Goal: Task Accomplishment & Management: Manage account settings

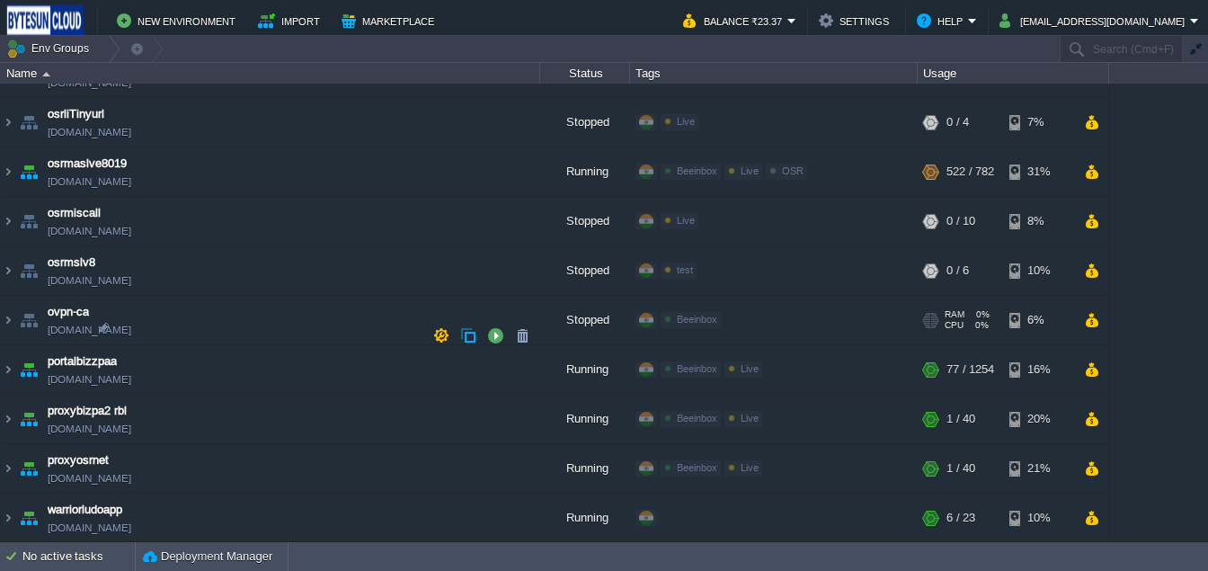
scroll to position [1461, 0]
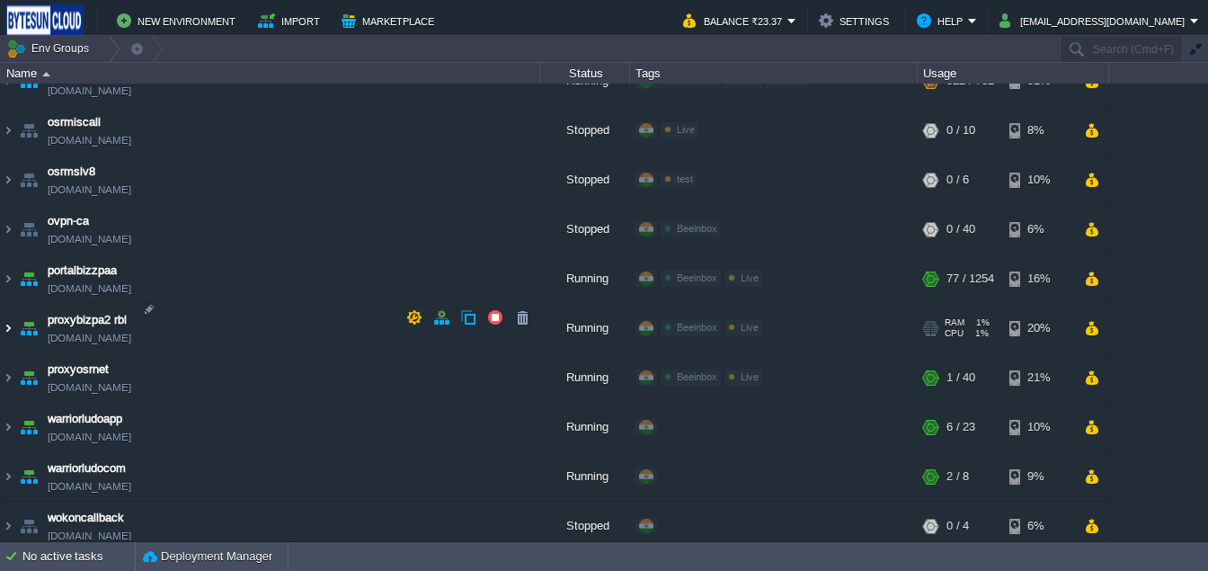
click at [13, 315] on img at bounding box center [8, 328] width 14 height 49
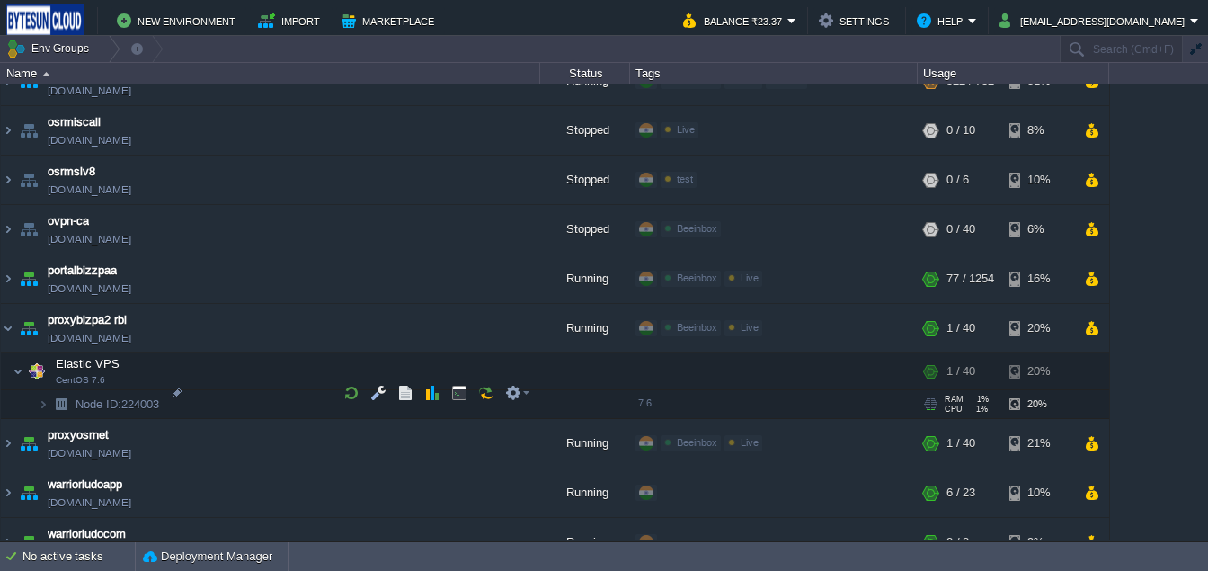
click at [37, 397] on span at bounding box center [19, 403] width 37 height 13
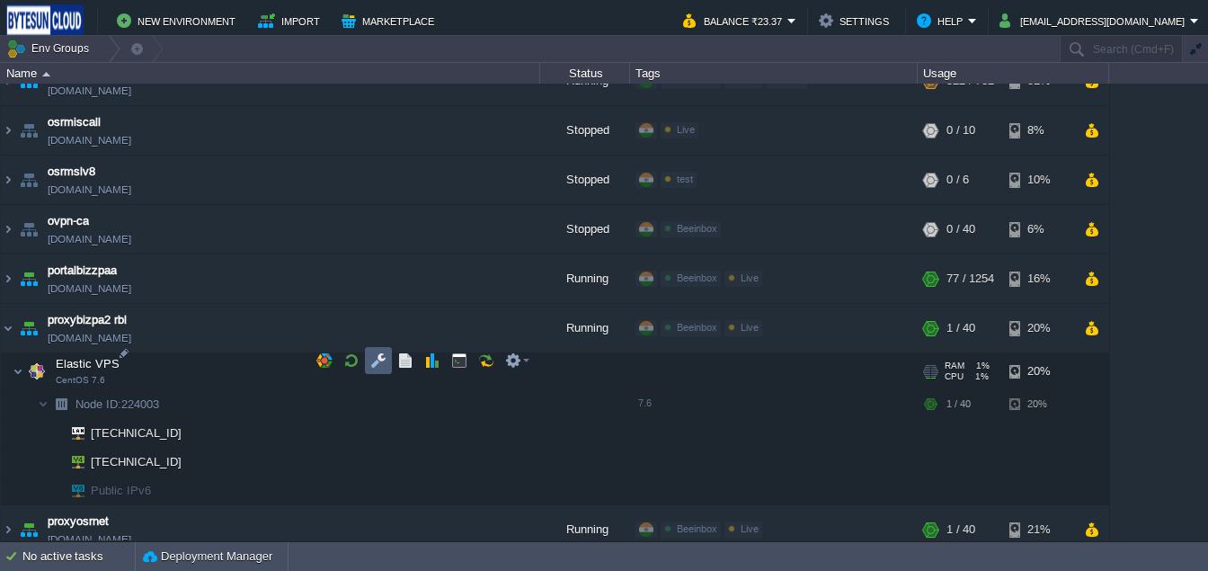
click at [372, 370] on td at bounding box center [378, 360] width 27 height 27
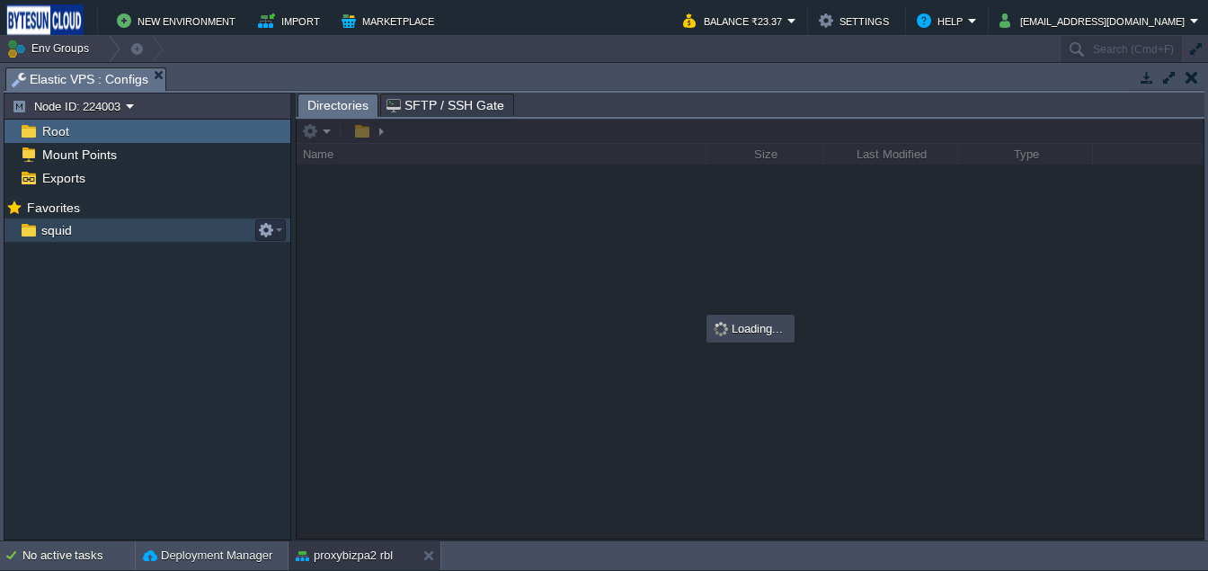
click at [36, 234] on img at bounding box center [28, 229] width 19 height 23
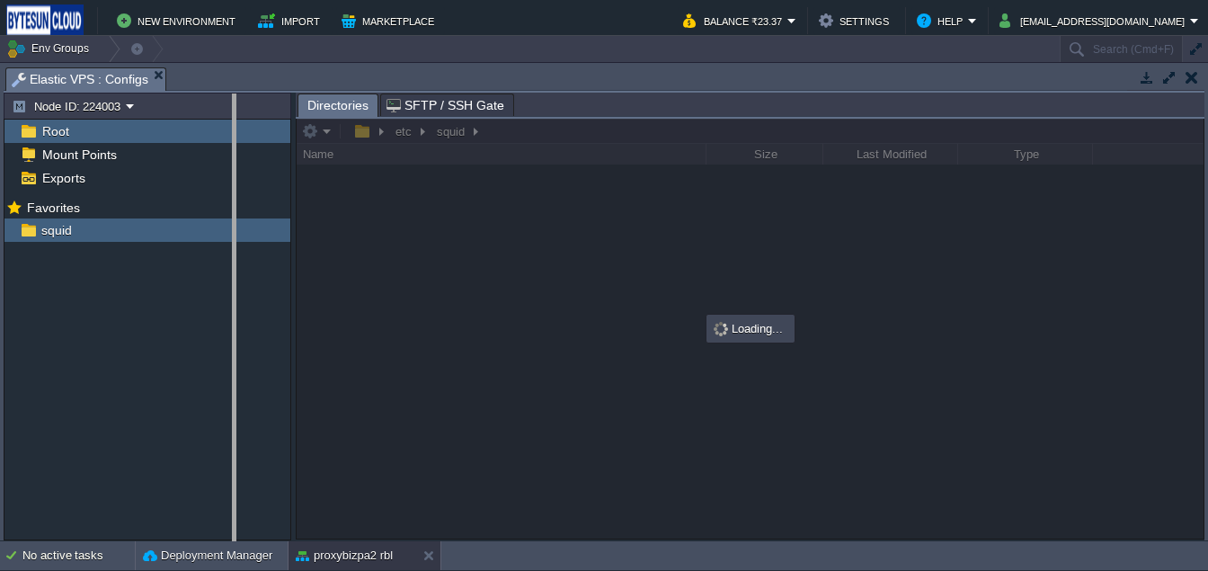
drag, startPoint x: 293, startPoint y: 372, endPoint x: 233, endPoint y: 370, distance: 60.3
click at [233, 370] on body "New Environment Import Marketplace Bonus ₹0.00 Upgrade Account Balance ₹23.37 S…" at bounding box center [604, 285] width 1208 height 571
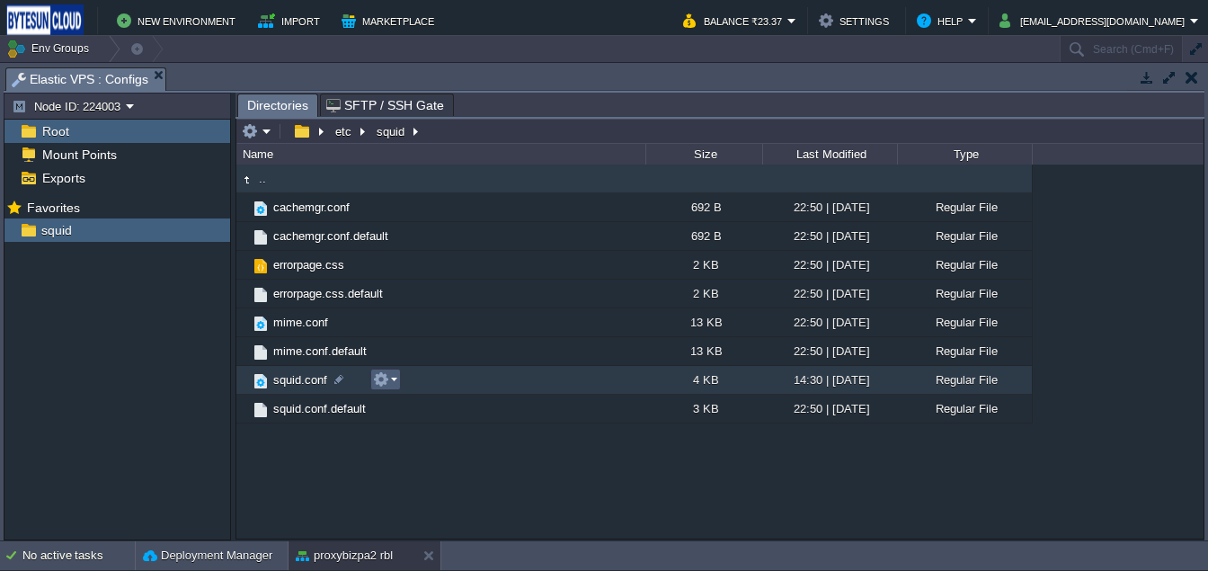
click at [389, 383] on em at bounding box center [385, 379] width 24 height 16
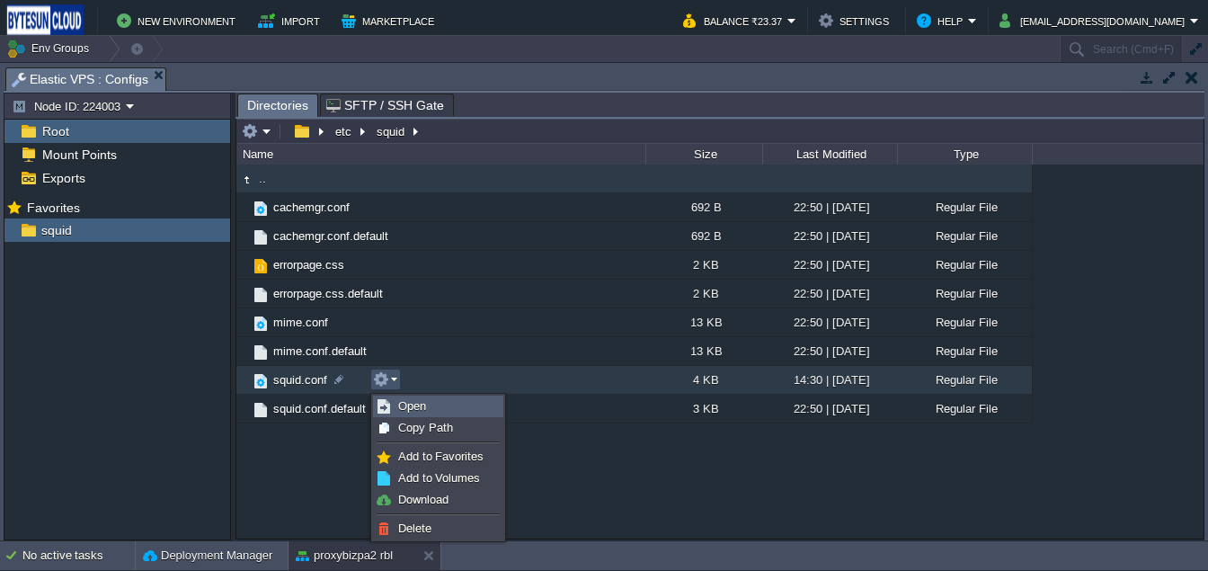
click at [396, 406] on link "Open" at bounding box center [438, 406] width 129 height 20
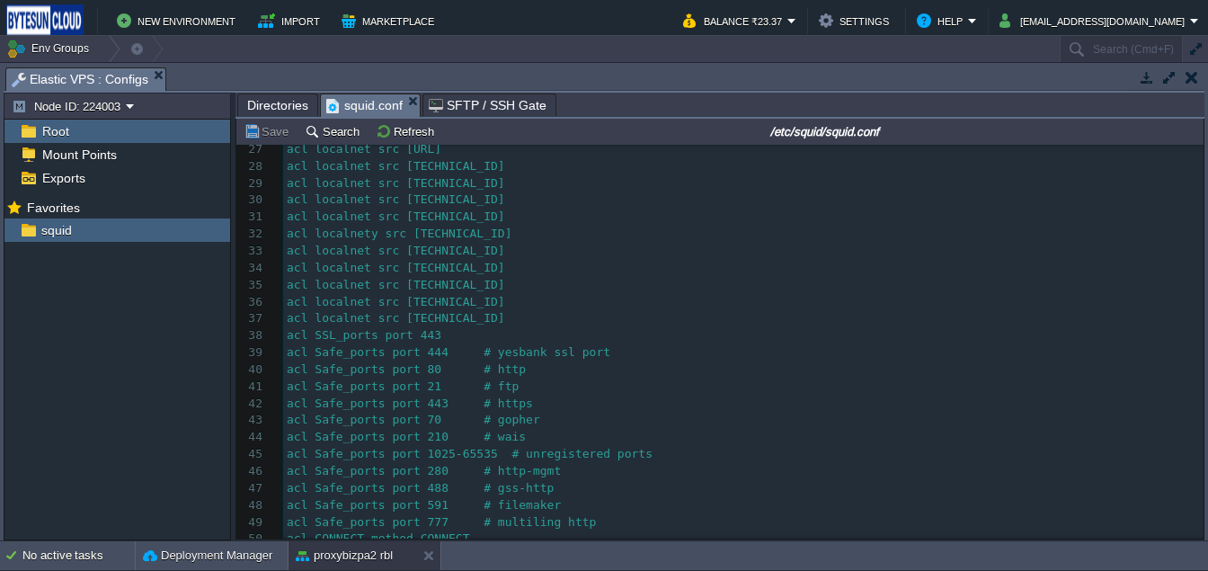
scroll to position [0, 0]
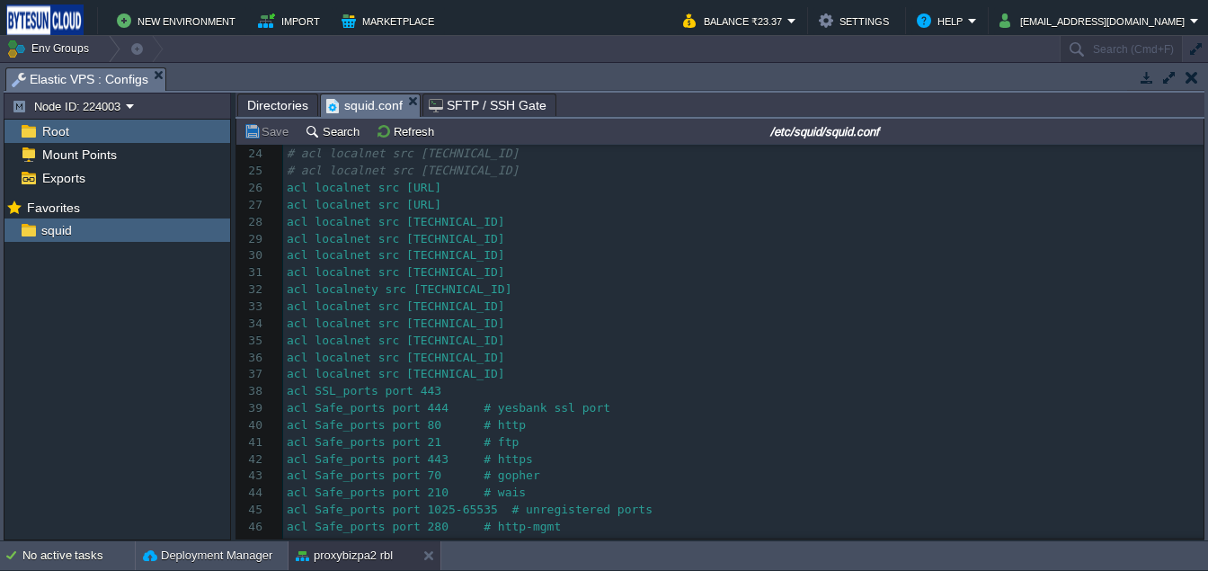
click at [530, 372] on pre "acl localnet src [TECHNICAL_ID]" at bounding box center [743, 374] width 921 height 17
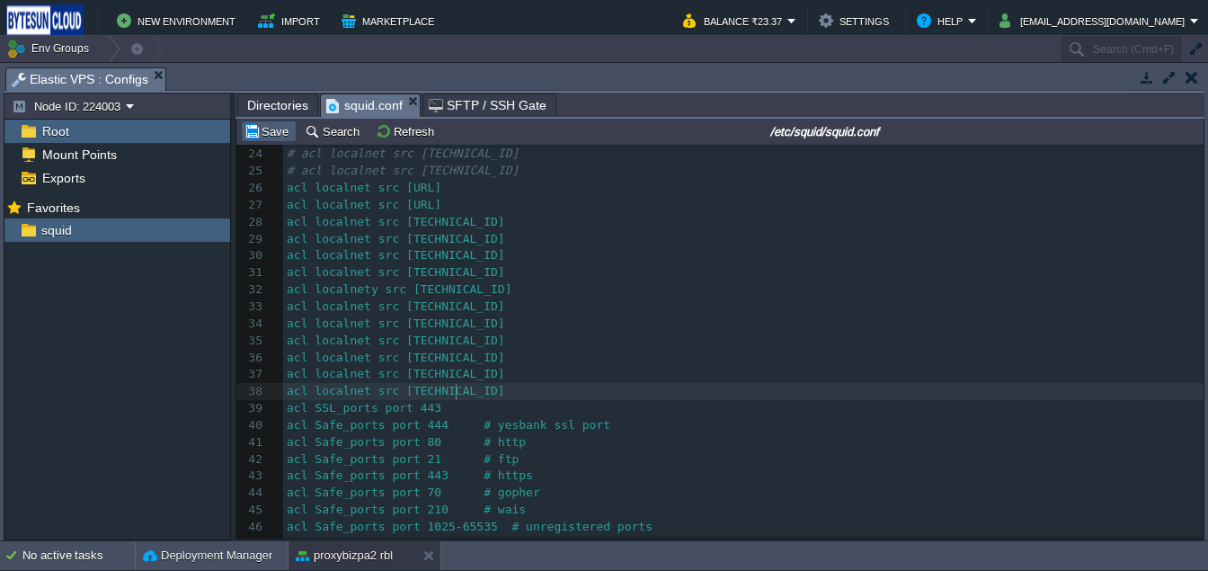
type textarea "acl localnet src [TECHNICAL_ID]"
click at [263, 131] on button "Save" at bounding box center [269, 131] width 50 height 16
click at [342, 548] on button "proxybizpa2 rbl" at bounding box center [344, 556] width 97 height 18
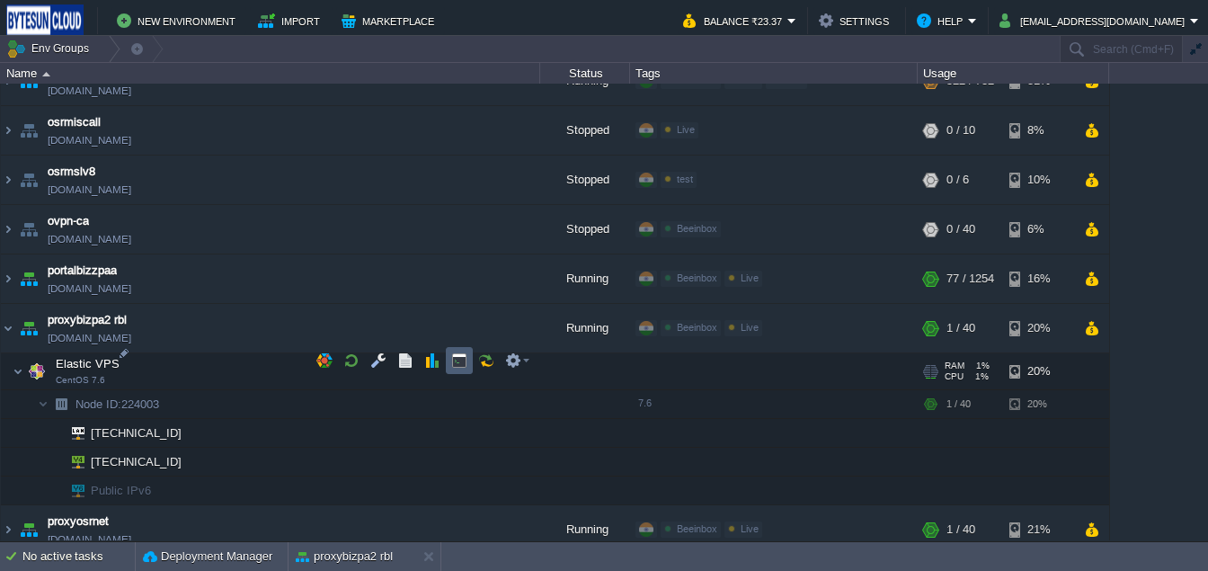
click at [449, 369] on td at bounding box center [459, 360] width 27 height 27
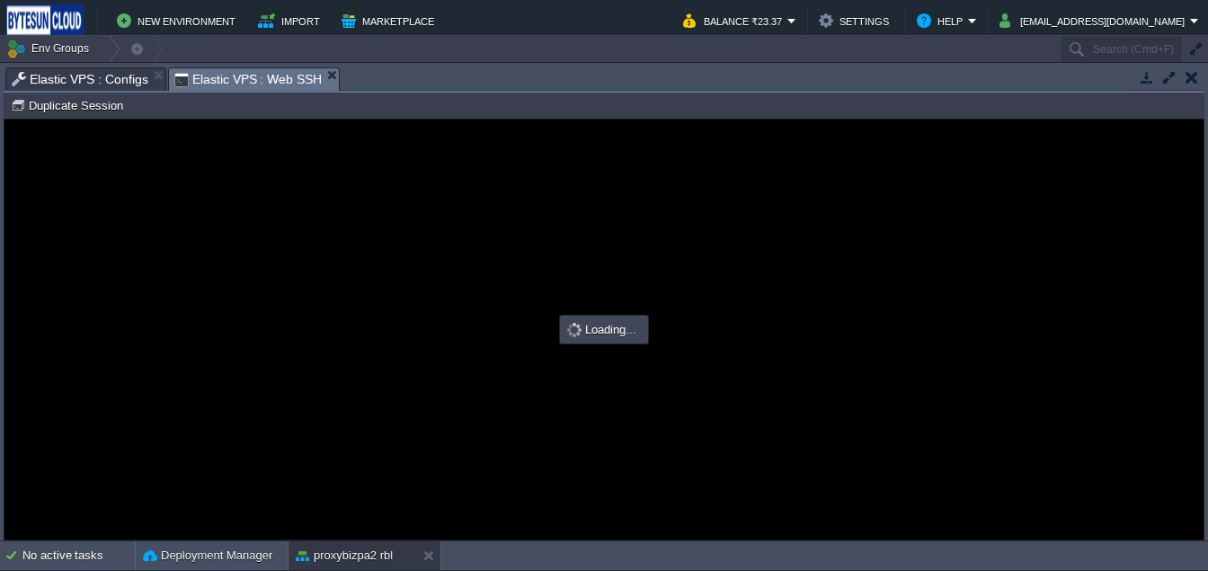
type input "#000000"
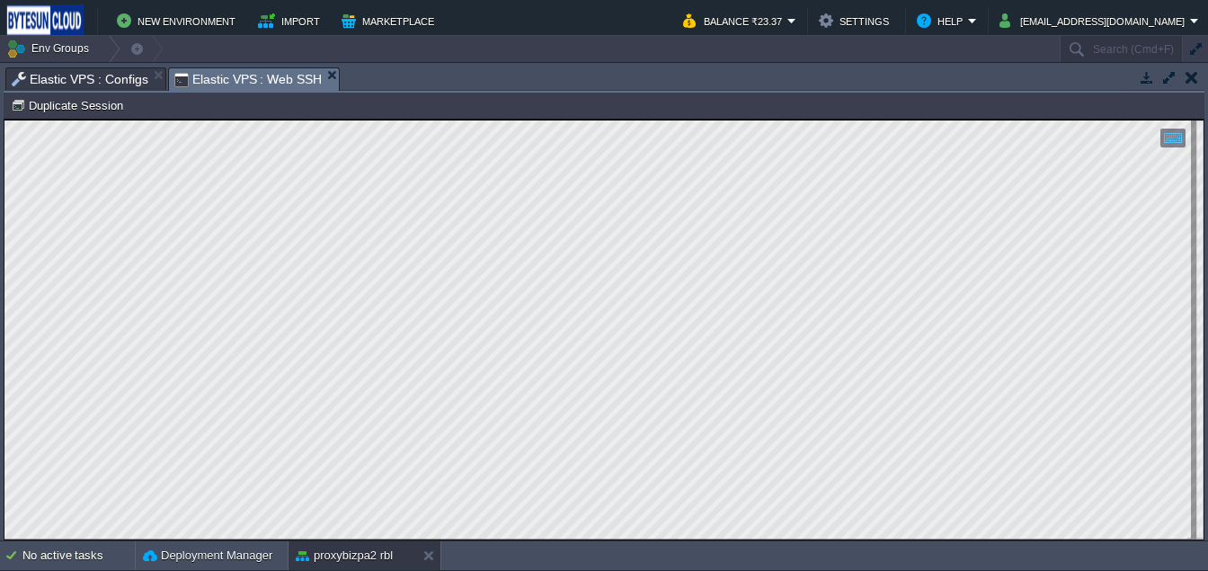
click at [72, 85] on span "Elastic VPS : Configs" at bounding box center [80, 79] width 137 height 22
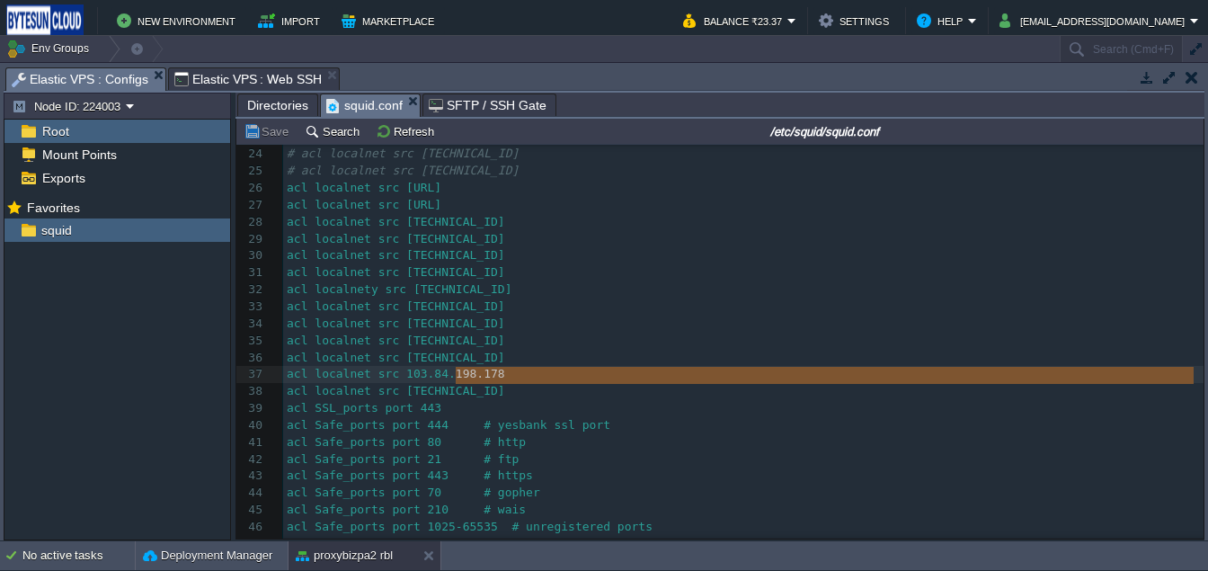
type textarea "acl localnet src [TECHNICAL_ID]"
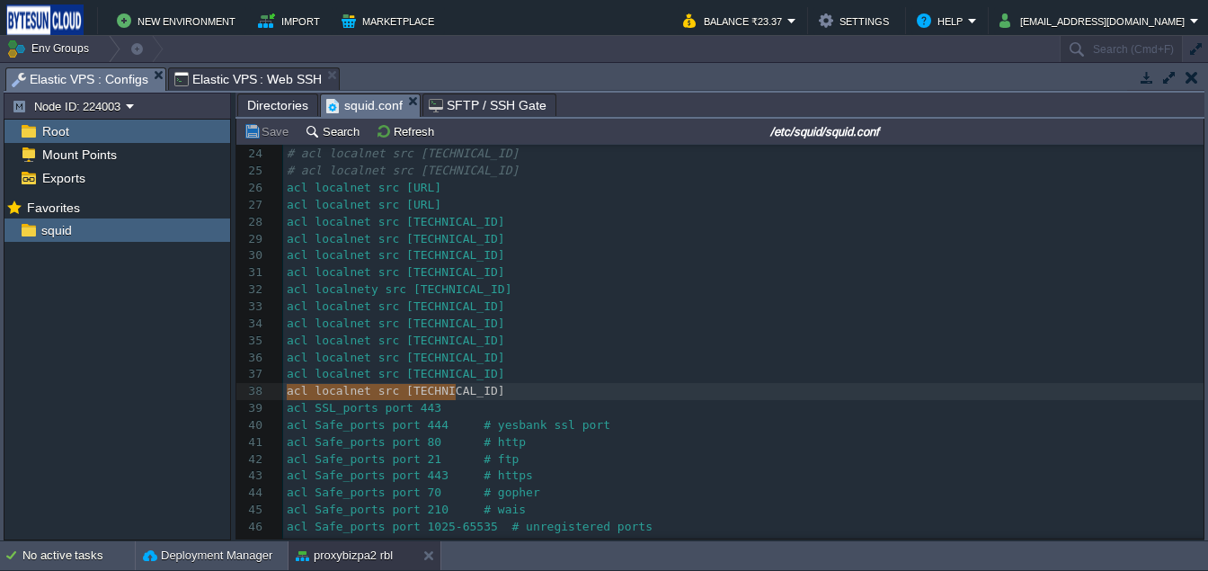
drag, startPoint x: 285, startPoint y: 399, endPoint x: 458, endPoint y: 392, distance: 173.6
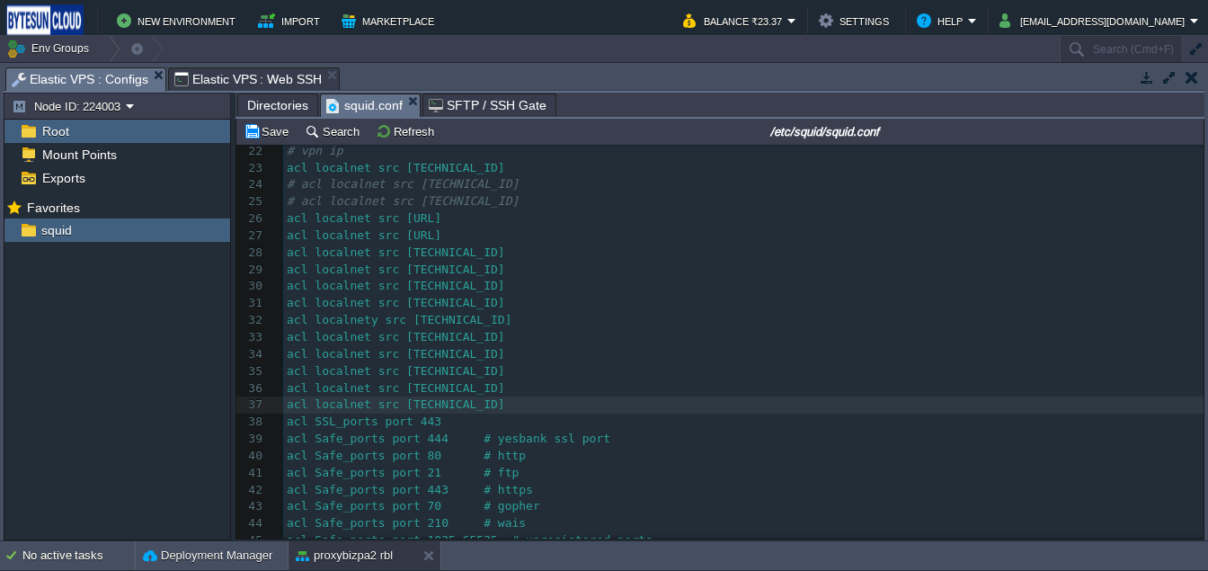
scroll to position [361, 0]
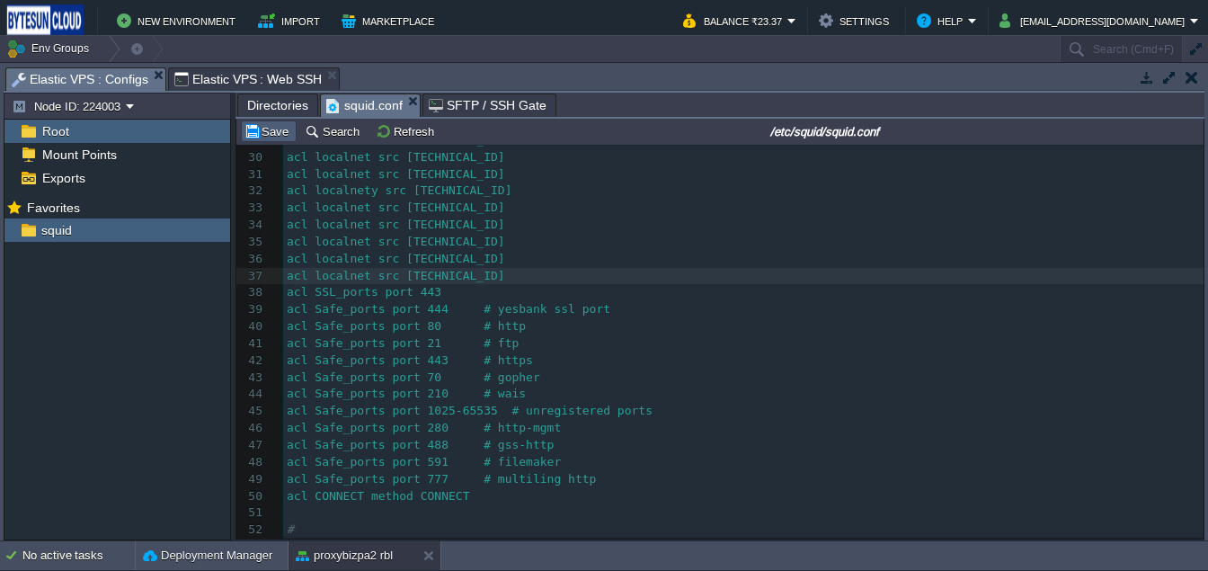
click at [276, 138] on button "Save" at bounding box center [269, 131] width 50 height 16
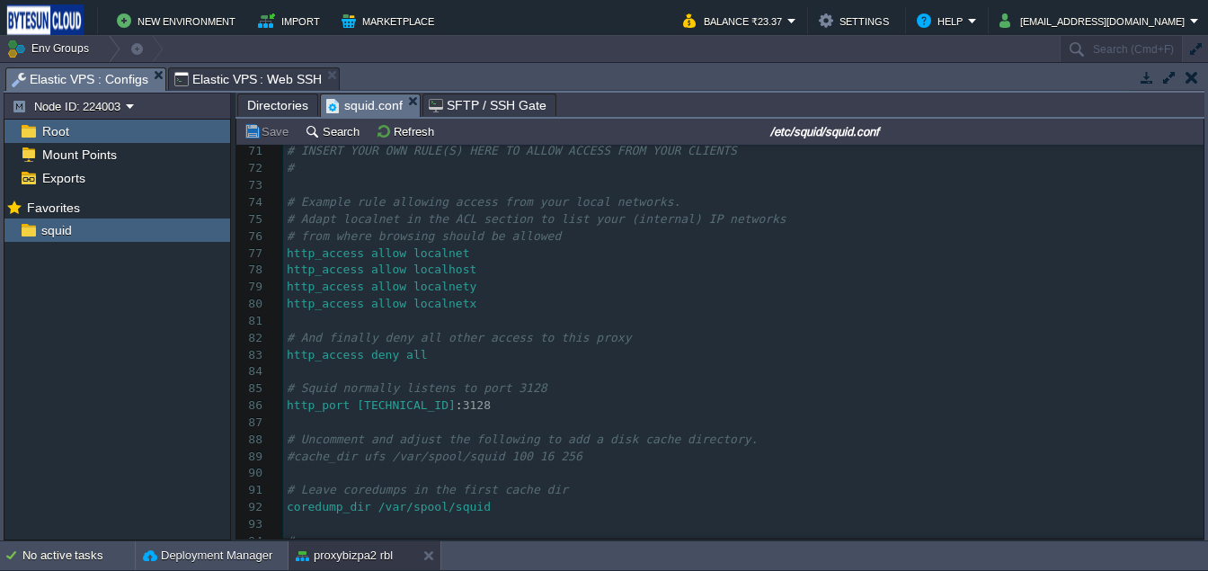
click at [289, 357] on div "x acl localnet src [TECHNICAL_ID] 50 acl CONNECT method CONNECT 51 ​ 52 # 53 # …" at bounding box center [743, 220] width 921 height 864
type textarea "#"
click at [272, 137] on button "Save" at bounding box center [269, 131] width 50 height 16
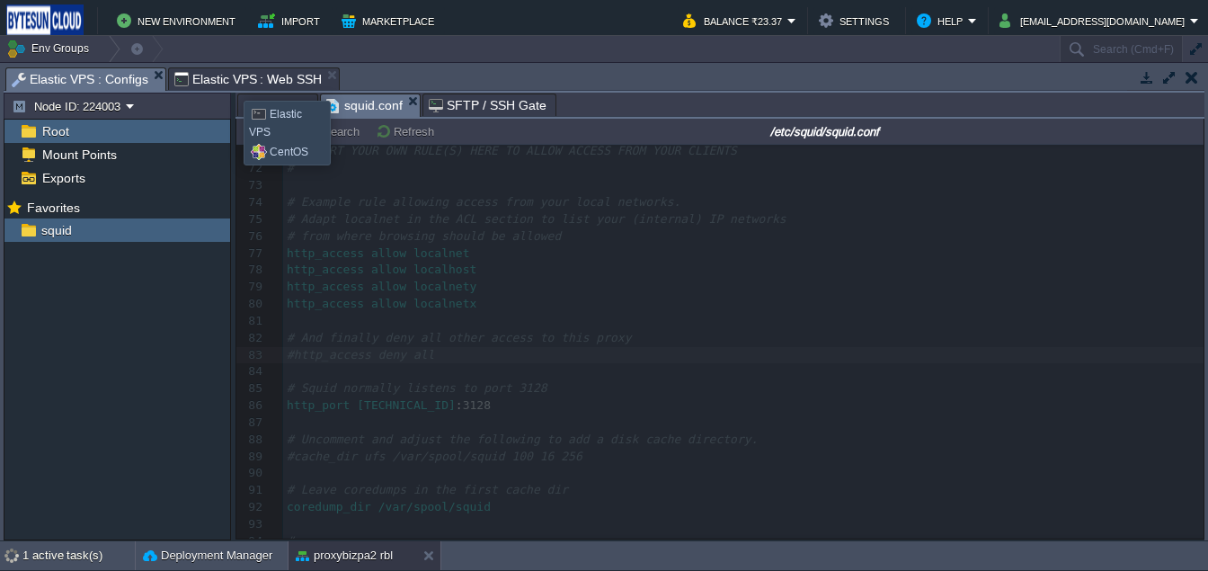
click at [230, 85] on span "Elastic VPS : Web SSH" at bounding box center [248, 79] width 148 height 22
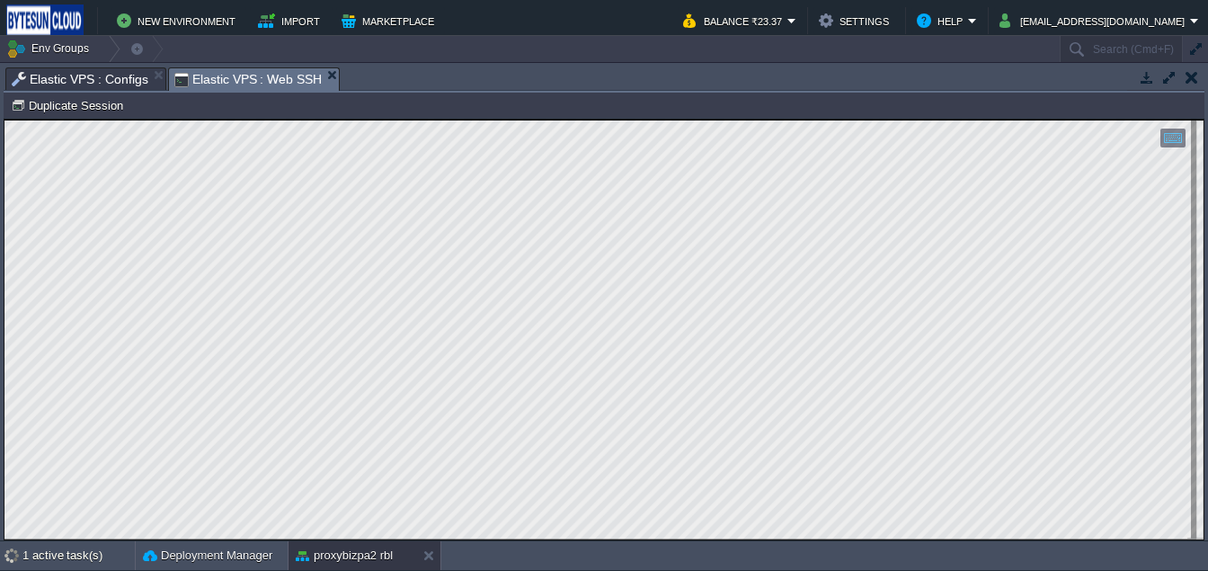
click at [76, 81] on span "Elastic VPS : Configs" at bounding box center [80, 79] width 137 height 22
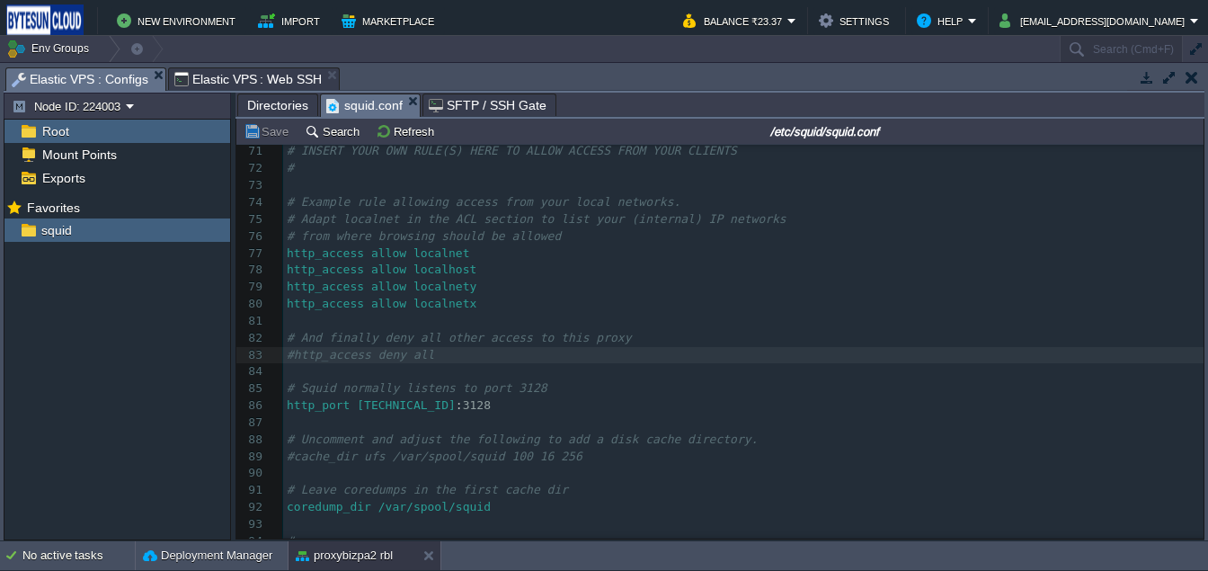
click at [233, 85] on span "Elastic VPS : Web SSH" at bounding box center [248, 79] width 148 height 22
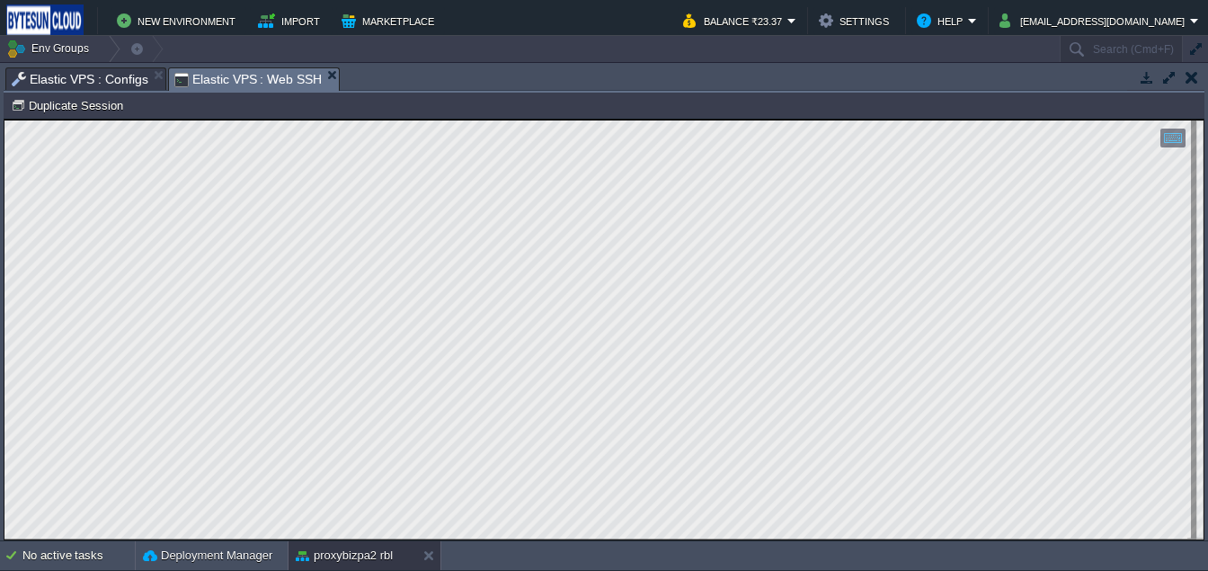
click at [56, 81] on span "Elastic VPS : Configs" at bounding box center [80, 79] width 137 height 22
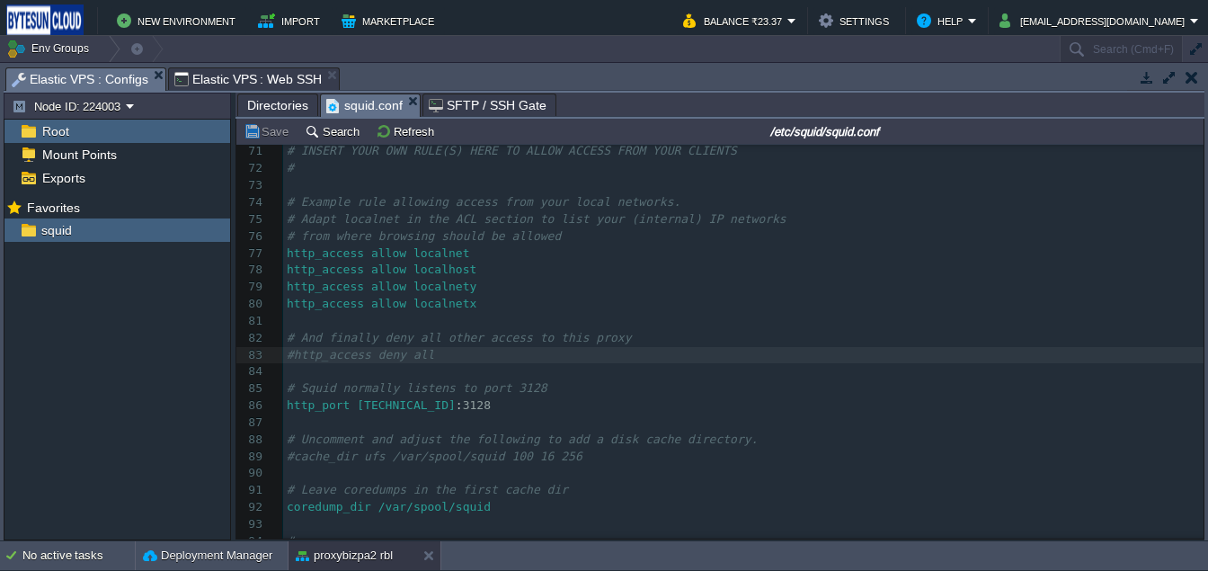
click at [227, 75] on span "Elastic VPS : Web SSH" at bounding box center [248, 79] width 148 height 22
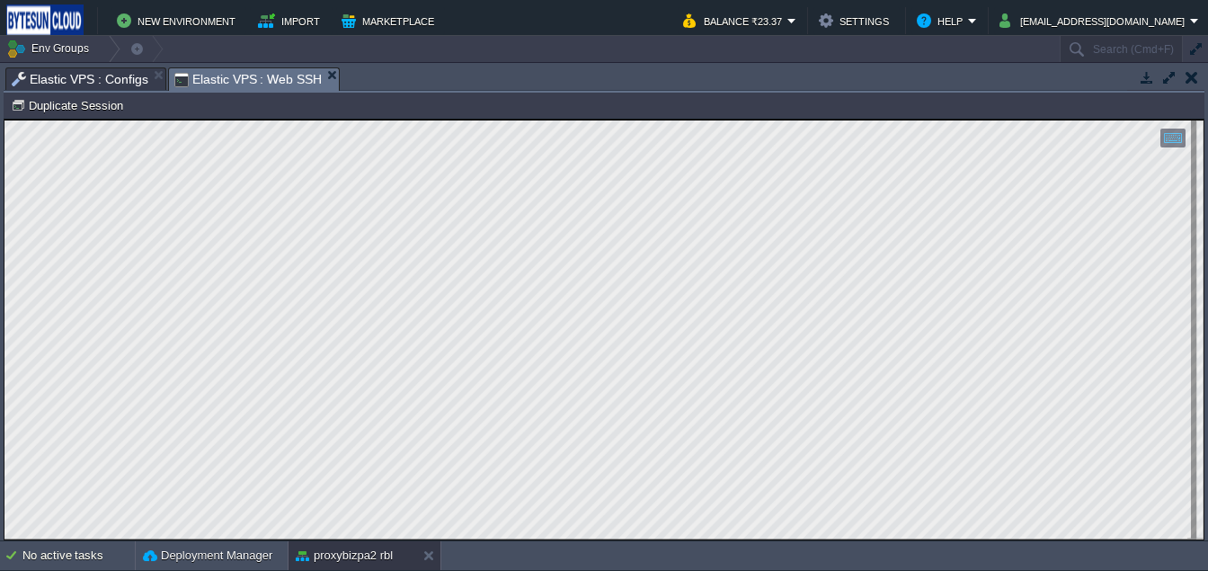
click at [63, 78] on span "Elastic VPS : Configs" at bounding box center [80, 79] width 137 height 22
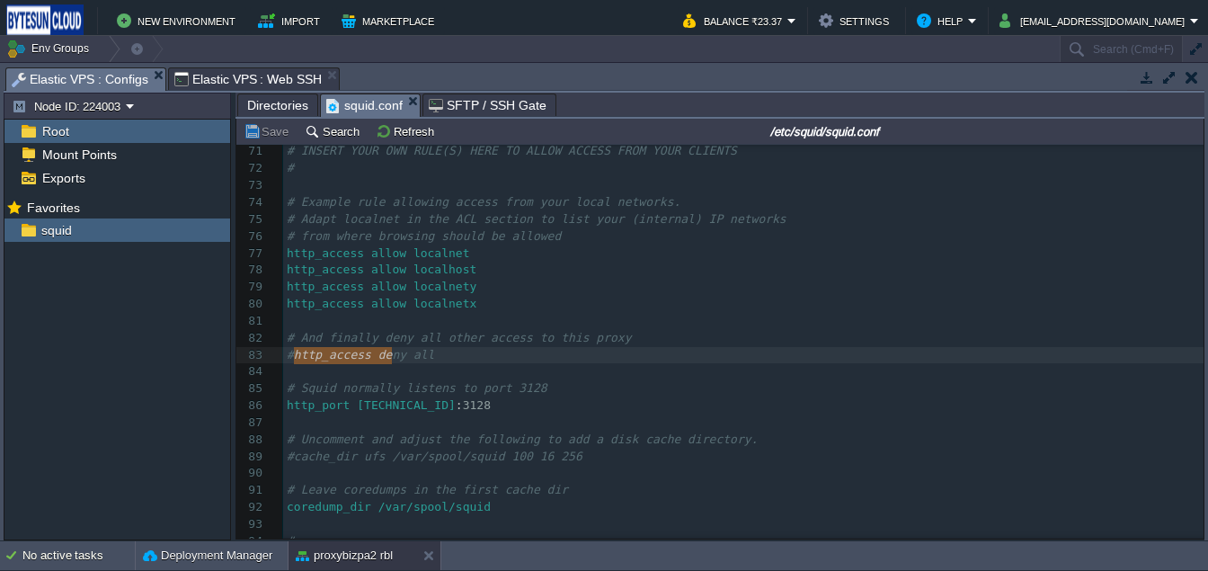
type textarea "http_access deny all"
drag, startPoint x: 296, startPoint y: 353, endPoint x: 442, endPoint y: 354, distance: 146.5
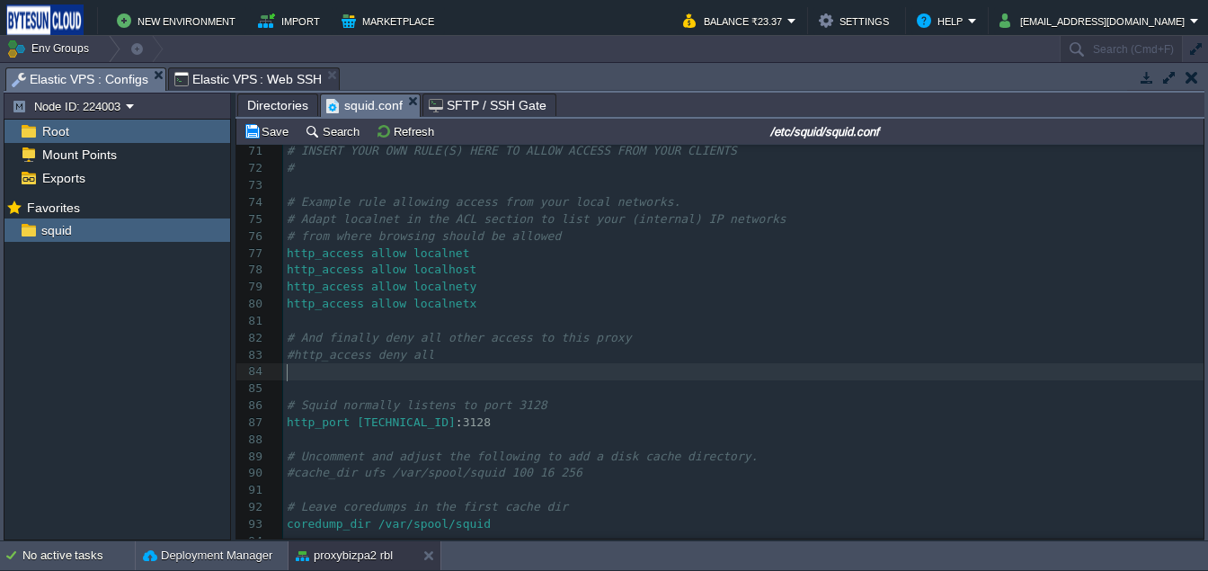
click at [393, 316] on pre "​" at bounding box center [743, 321] width 921 height 17
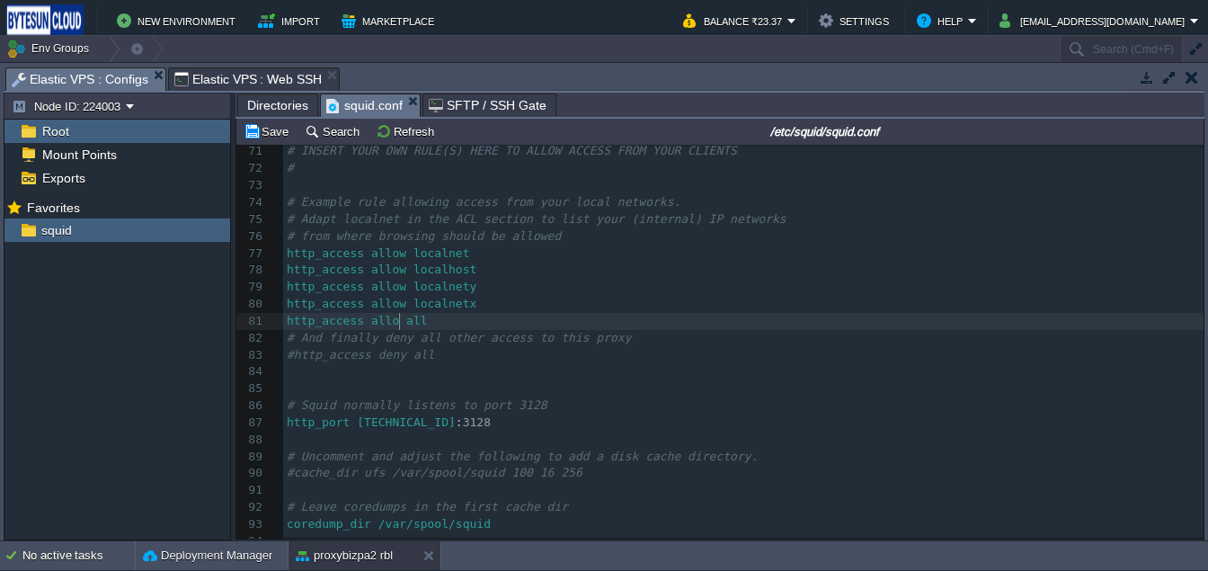
scroll to position [5, 35]
type textarea "allow"
click at [285, 124] on button "Save" at bounding box center [269, 131] width 50 height 16
click at [246, 71] on span "Elastic VPS : Web SSH" at bounding box center [248, 79] width 148 height 22
